Goal: Transaction & Acquisition: Purchase product/service

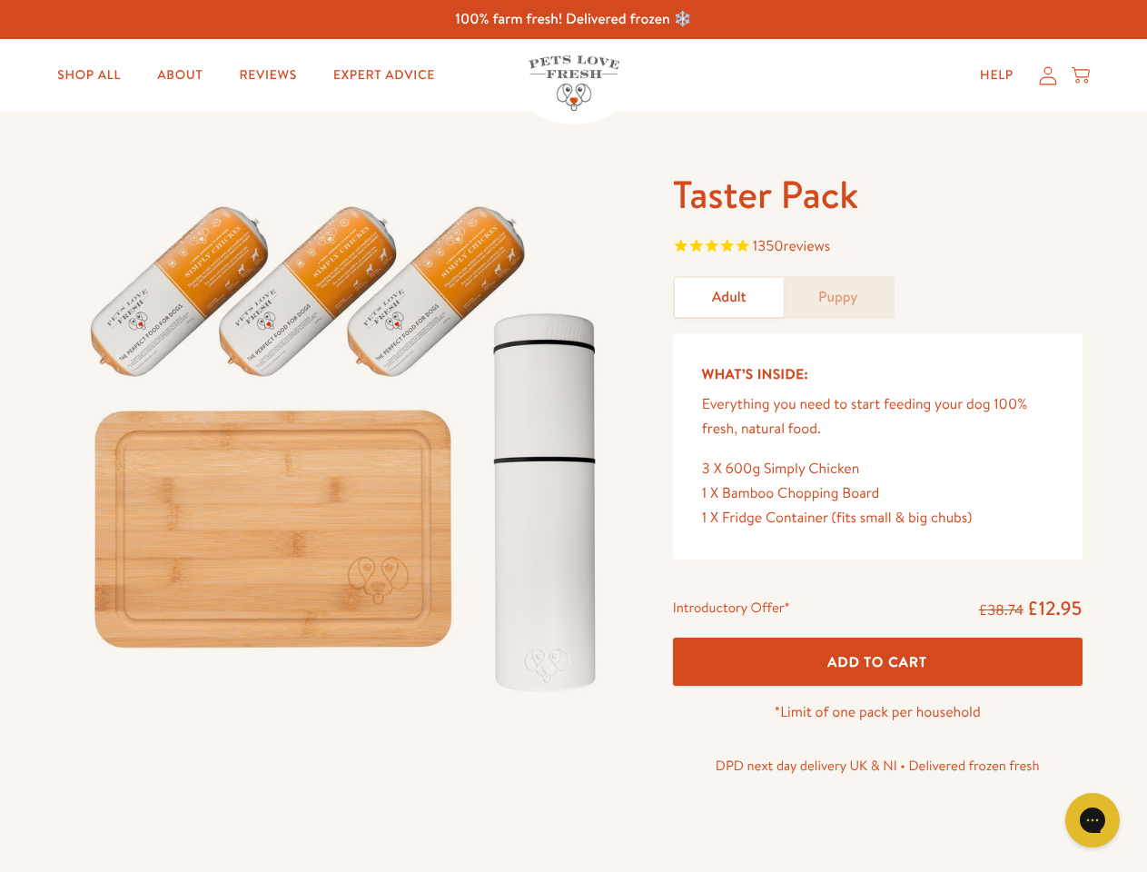
click at [573, 436] on img at bounding box center [347, 440] width 564 height 541
click at [877, 248] on span "1350 reviews" at bounding box center [878, 247] width 410 height 27
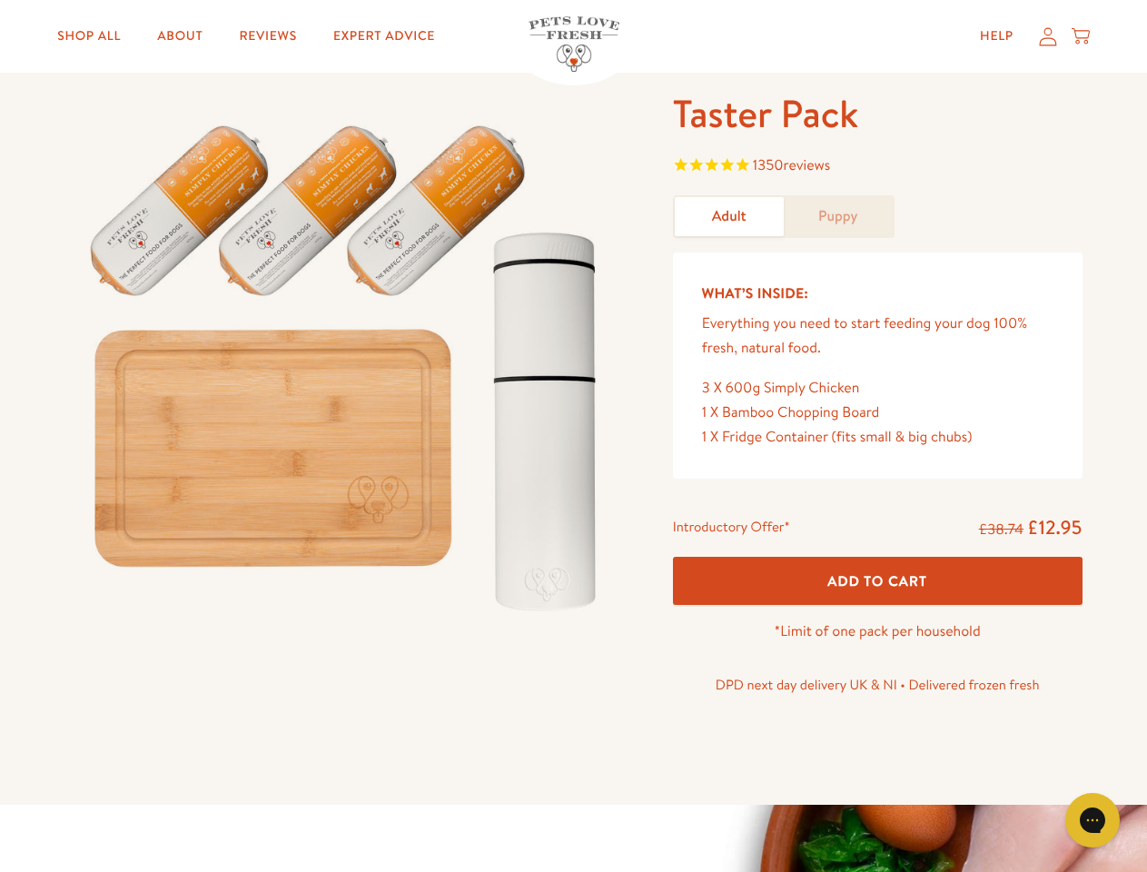
click at [877, 661] on div "Introductory Offer* £38.74 £12.95 Add To Cart *Limit of one pack per household …" at bounding box center [877, 612] width 439 height 209
click at [1093, 820] on icon "Gorgias live chat" at bounding box center [1092, 819] width 17 height 17
